Goal: Task Accomplishment & Management: Manage account settings

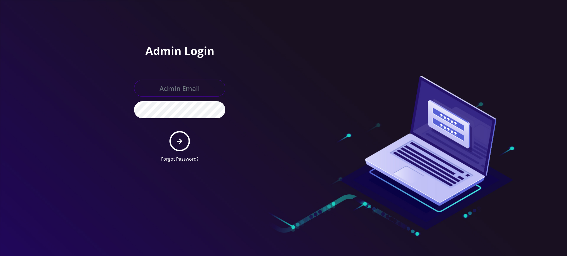
type input "rochelle@teltik.com"
click at [181, 139] on icon "submit" at bounding box center [179, 141] width 5 height 6
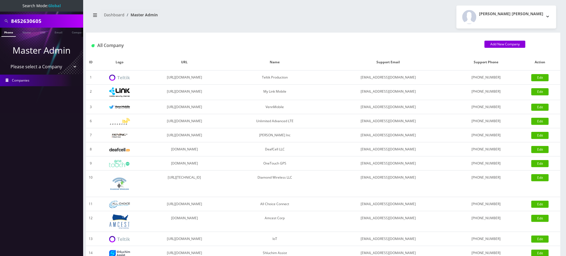
drag, startPoint x: 52, startPoint y: 22, endPoint x: 0, endPoint y: 16, distance: 51.9
click at [0, 17] on div "8452630605" at bounding box center [41, 20] width 83 height 13
paste input "18452138331"
type input "8452138331"
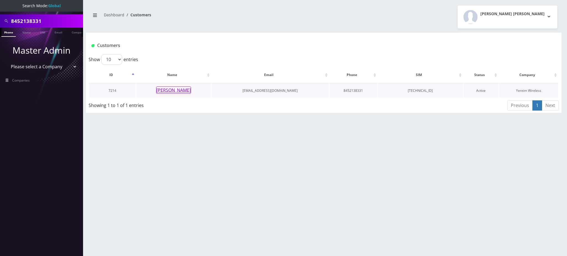
click at [178, 90] on button "[PERSON_NAME]" at bounding box center [173, 90] width 35 height 7
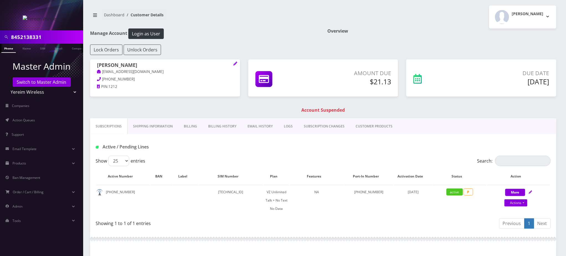
click at [188, 126] on link "Billing" at bounding box center [190, 127] width 24 height 16
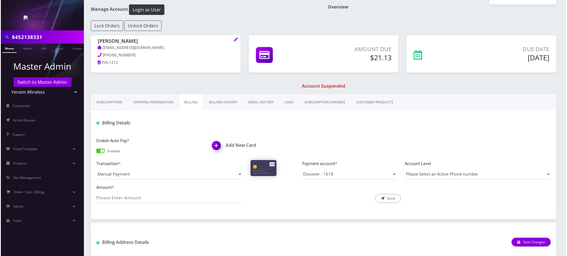
scroll to position [37, 0]
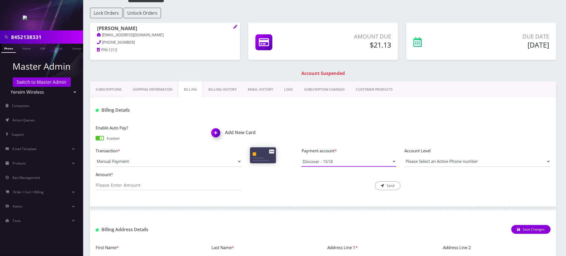
click at [368, 162] on select "Discover - 1618" at bounding box center [348, 161] width 95 height 11
click at [216, 132] on img at bounding box center [217, 135] width 16 height 16
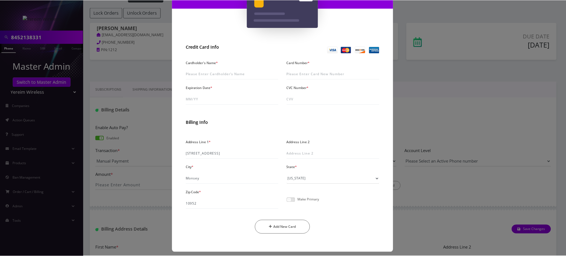
scroll to position [74, 0]
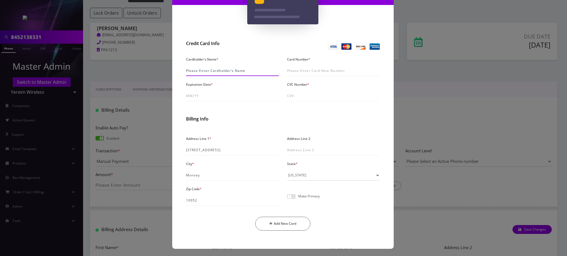
click at [210, 70] on input "Cardholder's Name *" at bounding box center [232, 71] width 93 height 11
type input "Yoel Weiss"
type input "4258 0845 4588 6512"
type input "09/29"
type input "536"
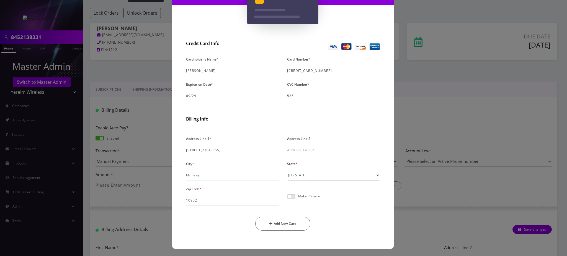
click at [293, 198] on span at bounding box center [291, 197] width 8 height 4
click at [287, 200] on input "checkbox" at bounding box center [287, 200] width 0 height 0
click at [289, 224] on button "Add New Card" at bounding box center [282, 224] width 55 height 14
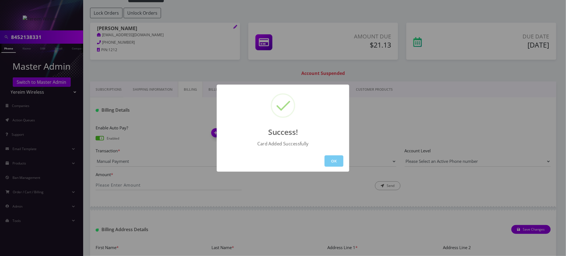
click at [331, 162] on button "OK" at bounding box center [333, 161] width 19 height 11
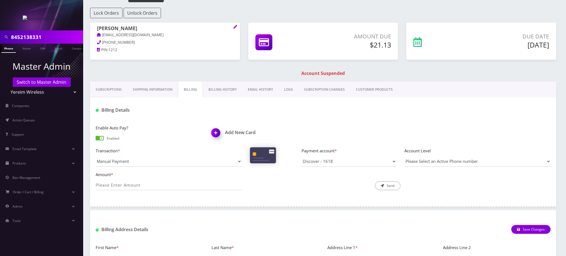
click at [8, 49] on link "Phone" at bounding box center [8, 48] width 14 height 9
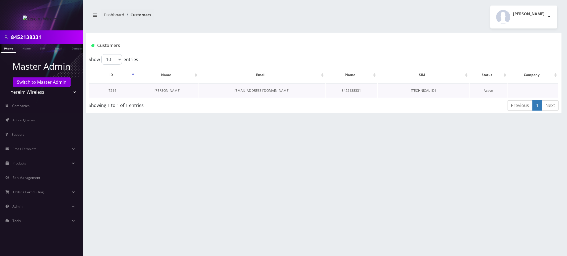
click at [174, 90] on link "[PERSON_NAME]" at bounding box center [168, 90] width 26 height 5
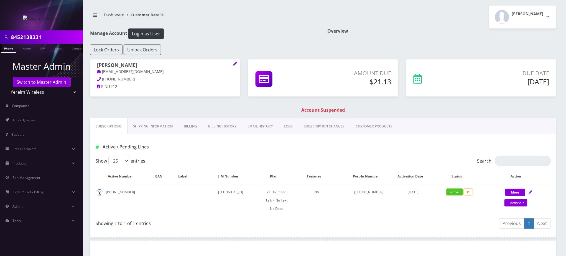
click at [223, 127] on link "Billing History" at bounding box center [221, 127] width 39 height 16
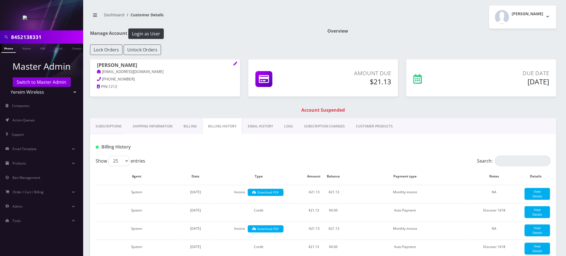
click at [194, 126] on link "Billing" at bounding box center [190, 127] width 24 height 16
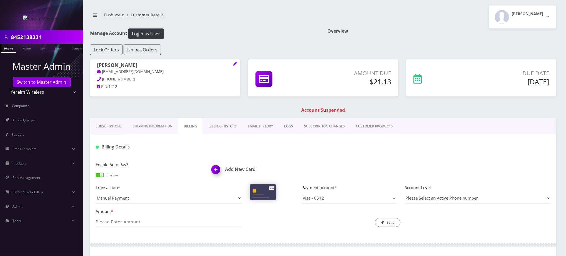
scroll to position [37, 0]
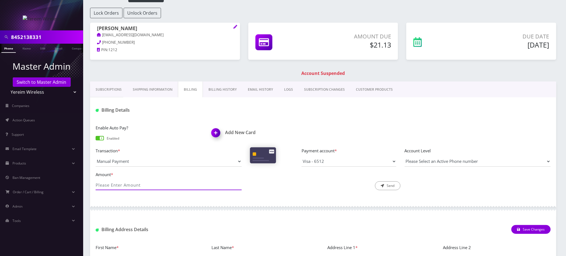
click at [130, 183] on input "Amount *" at bounding box center [169, 185] width 146 height 11
type input "21.13"
click at [391, 187] on button "Send" at bounding box center [387, 186] width 25 height 9
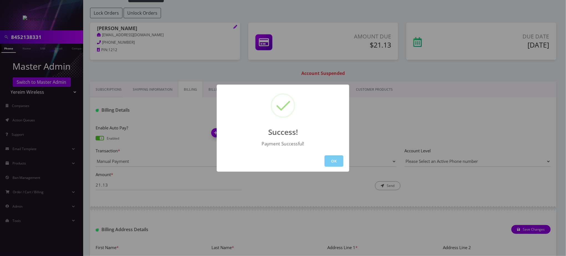
click at [329, 159] on button "OK" at bounding box center [333, 161] width 19 height 11
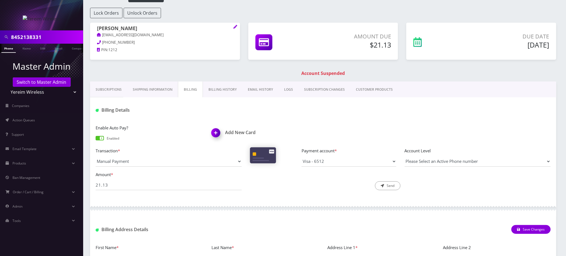
click at [8, 49] on link "Phone" at bounding box center [8, 48] width 14 height 9
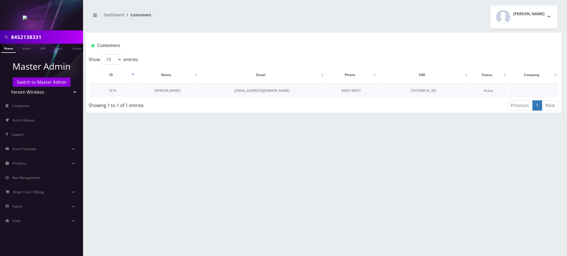
click at [163, 91] on link "[PERSON_NAME]" at bounding box center [168, 90] width 26 height 5
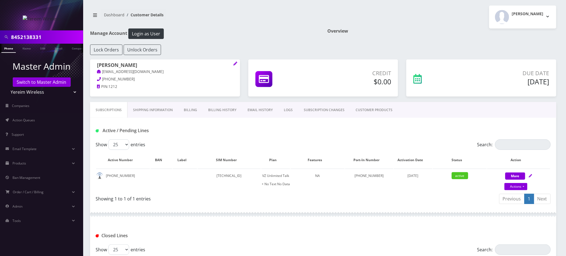
click at [34, 37] on input "8452138331" at bounding box center [46, 37] width 71 height 11
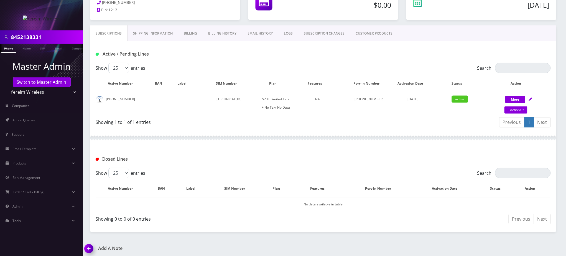
scroll to position [78, 0]
click at [94, 242] on img at bounding box center [90, 250] width 16 height 16
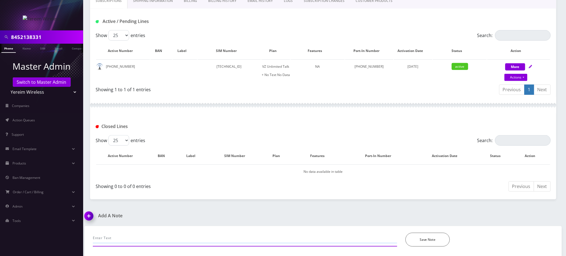
click at [135, 234] on input "text" at bounding box center [245, 238] width 304 height 11
paste input "Purchase Service Plan successfull, TT 4G Monthly Unlimited Voice Plan PIN 47836…"
type input "Purchase Service Plan successfull, TT 4G Monthly Unlimited Voice Plan PIN 47836…"
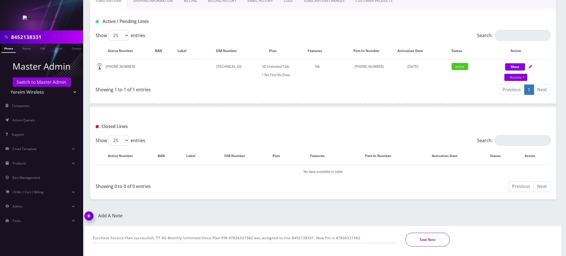
click at [431, 240] on button "Save Note" at bounding box center [427, 240] width 44 height 14
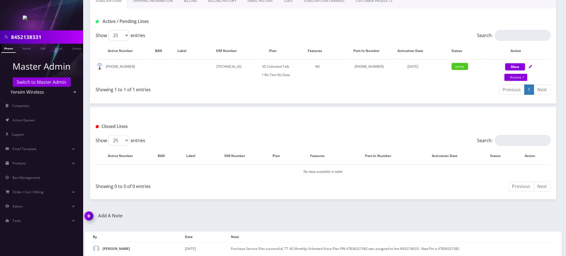
click at [237, 126] on h1 "Closed Lines" at bounding box center [169, 126] width 146 height 5
